Goal: Information Seeking & Learning: Learn about a topic

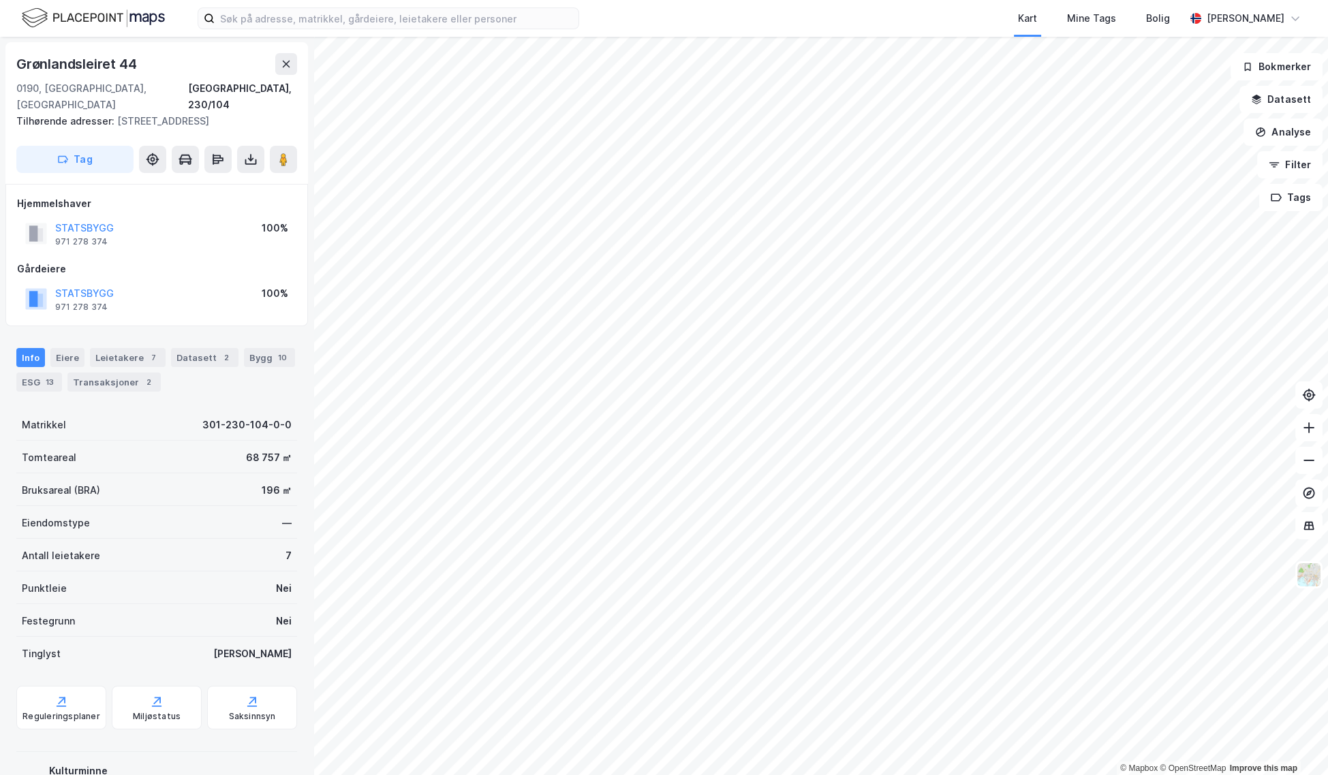
click at [687, 0] on html "Kart Mine Tags [PERSON_NAME] © Mapbox © OpenStreetMap Improve this map [STREET_…" at bounding box center [664, 387] width 1328 height 775
click at [689, 35] on div "Kart Mine Tags [PERSON_NAME] © Mapbox © OpenStreetMap Improve this map [STREET_…" at bounding box center [664, 387] width 1328 height 775
click at [1321, 17] on div "Kart Mine Tags [PERSON_NAME]" at bounding box center [664, 18] width 1328 height 37
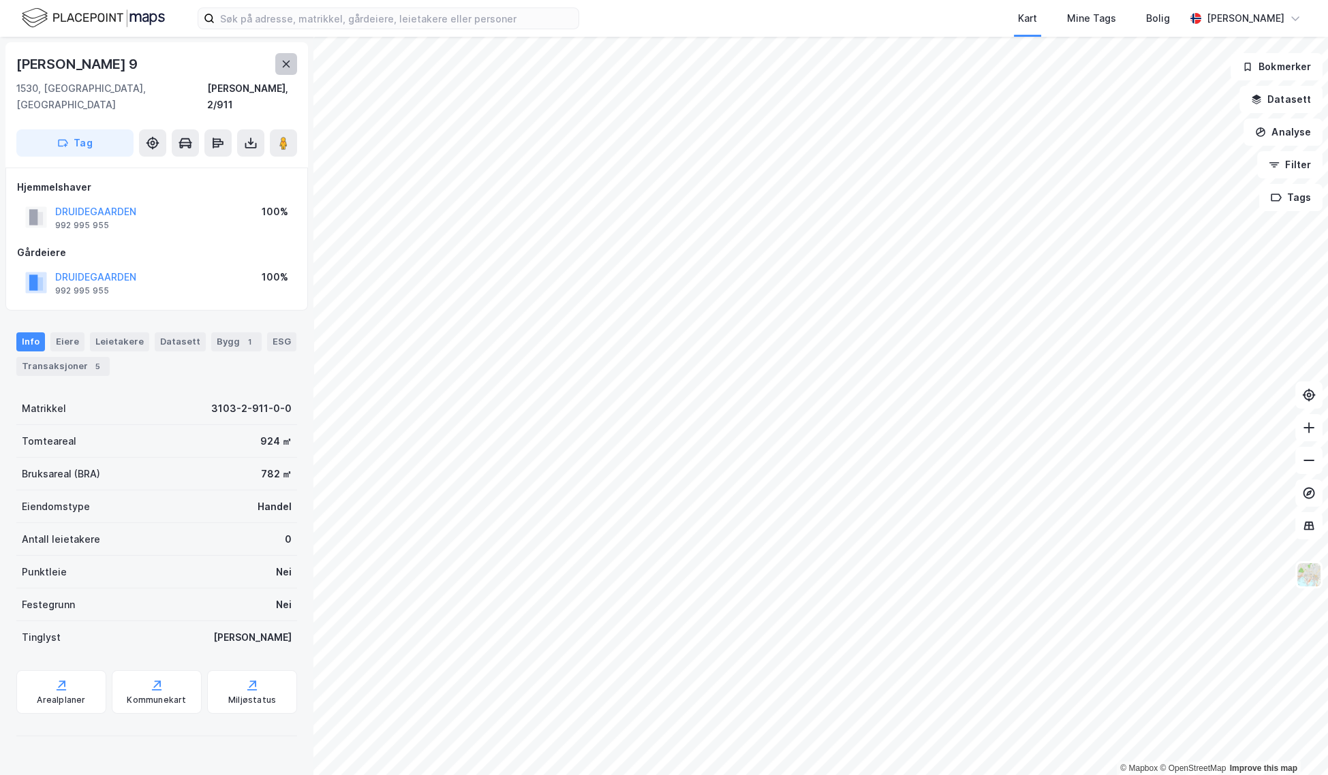
click at [286, 63] on icon at bounding box center [286, 64] width 7 height 7
